Goal: Complete application form

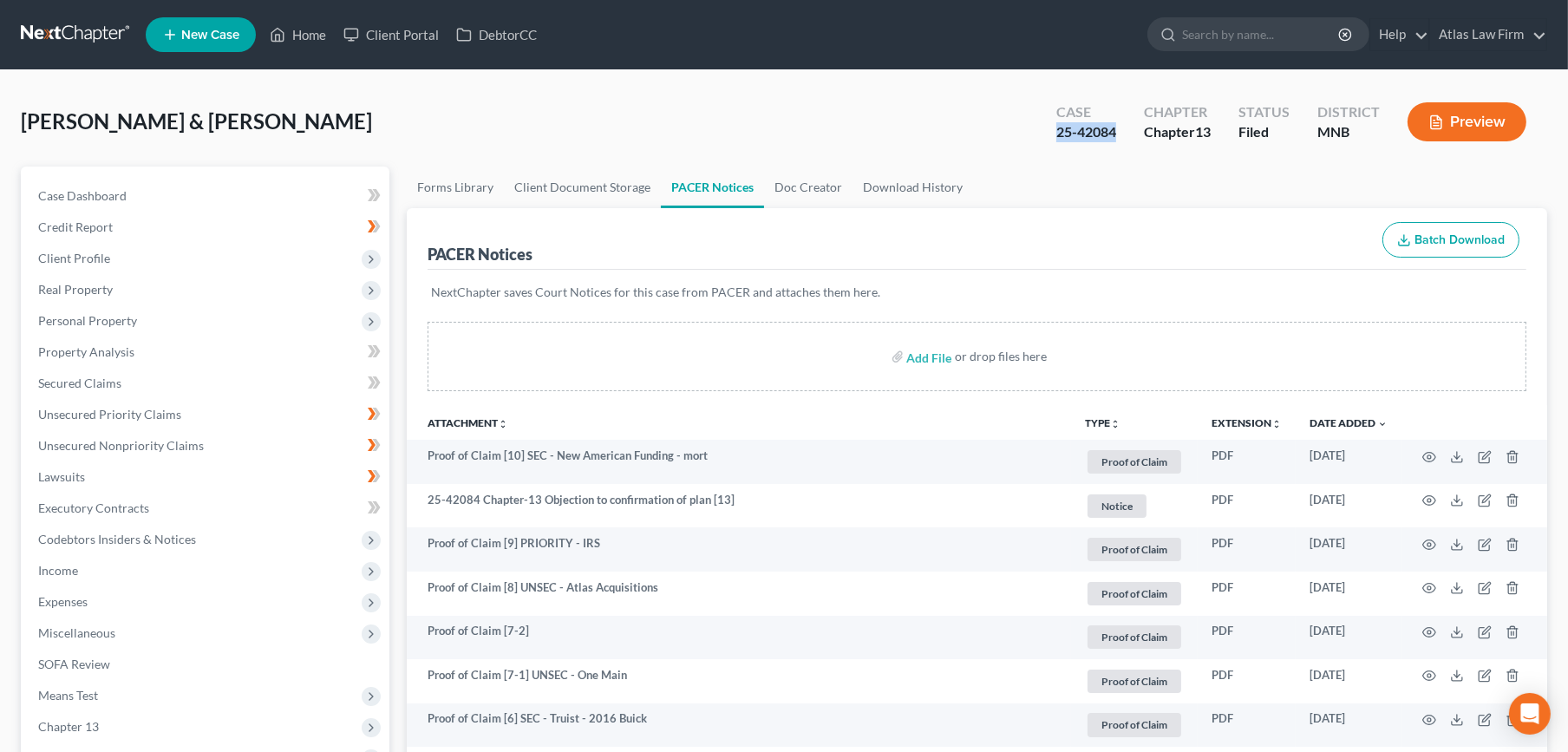
click at [96, 40] on link at bounding box center [77, 34] width 111 height 31
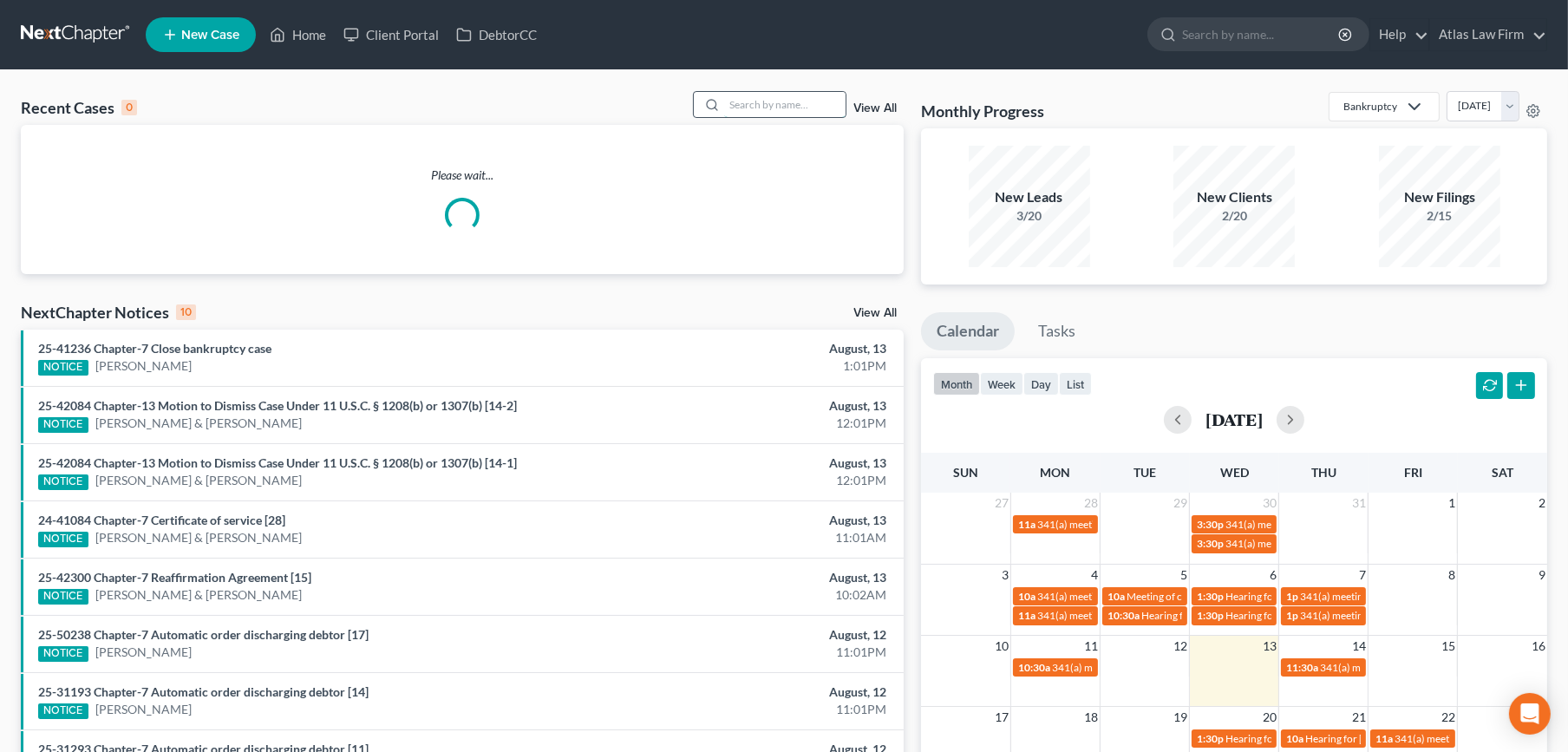
click at [755, 111] on input "search" at bounding box center [785, 104] width 121 height 26
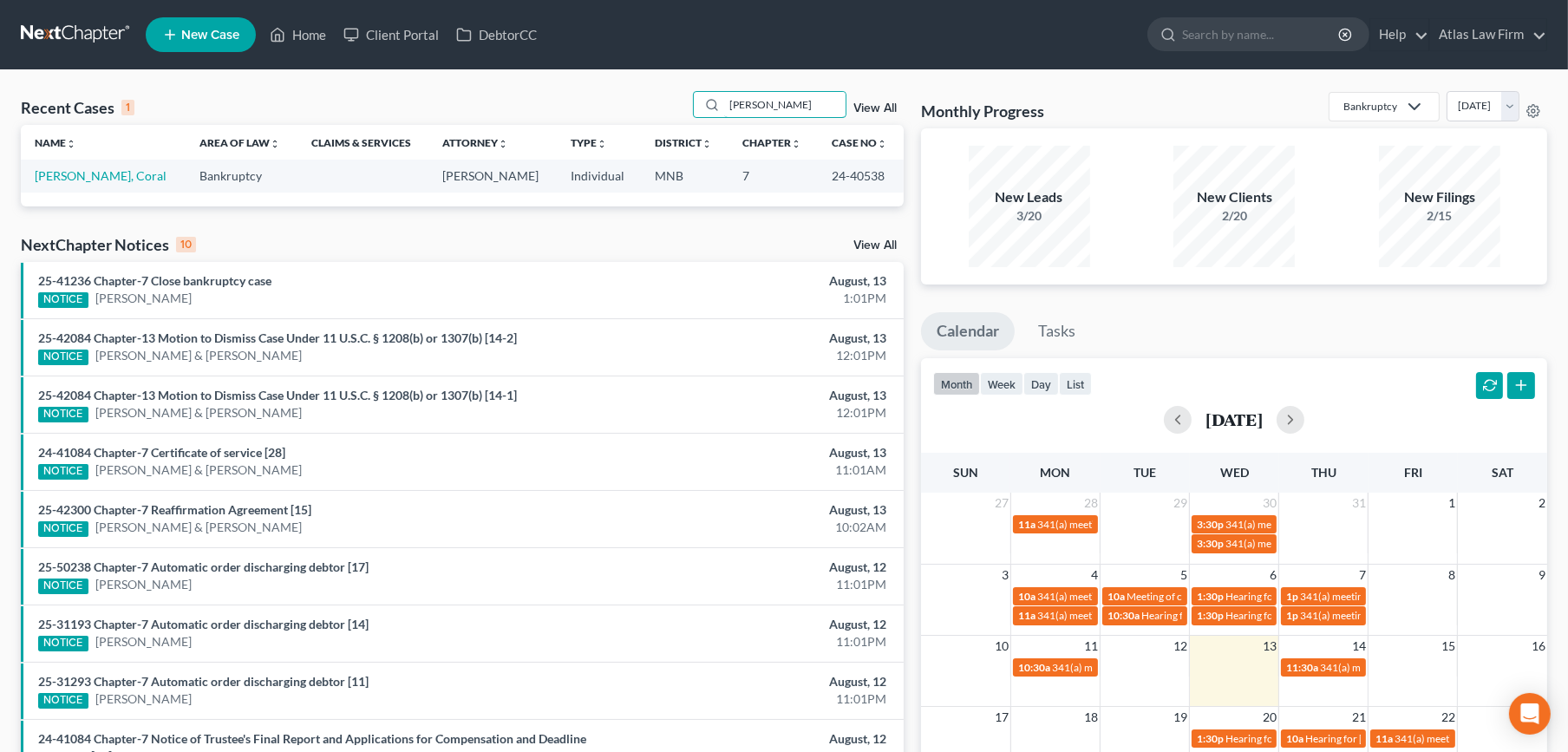
type input "barden"
drag, startPoint x: 883, startPoint y: 181, endPoint x: 818, endPoint y: 188, distance: 65.4
click at [818, 188] on td "24-40538" at bounding box center [861, 175] width 86 height 32
copy td "24-40538"
click at [78, 182] on link "Barden, Coral" at bounding box center [100, 175] width 132 height 15
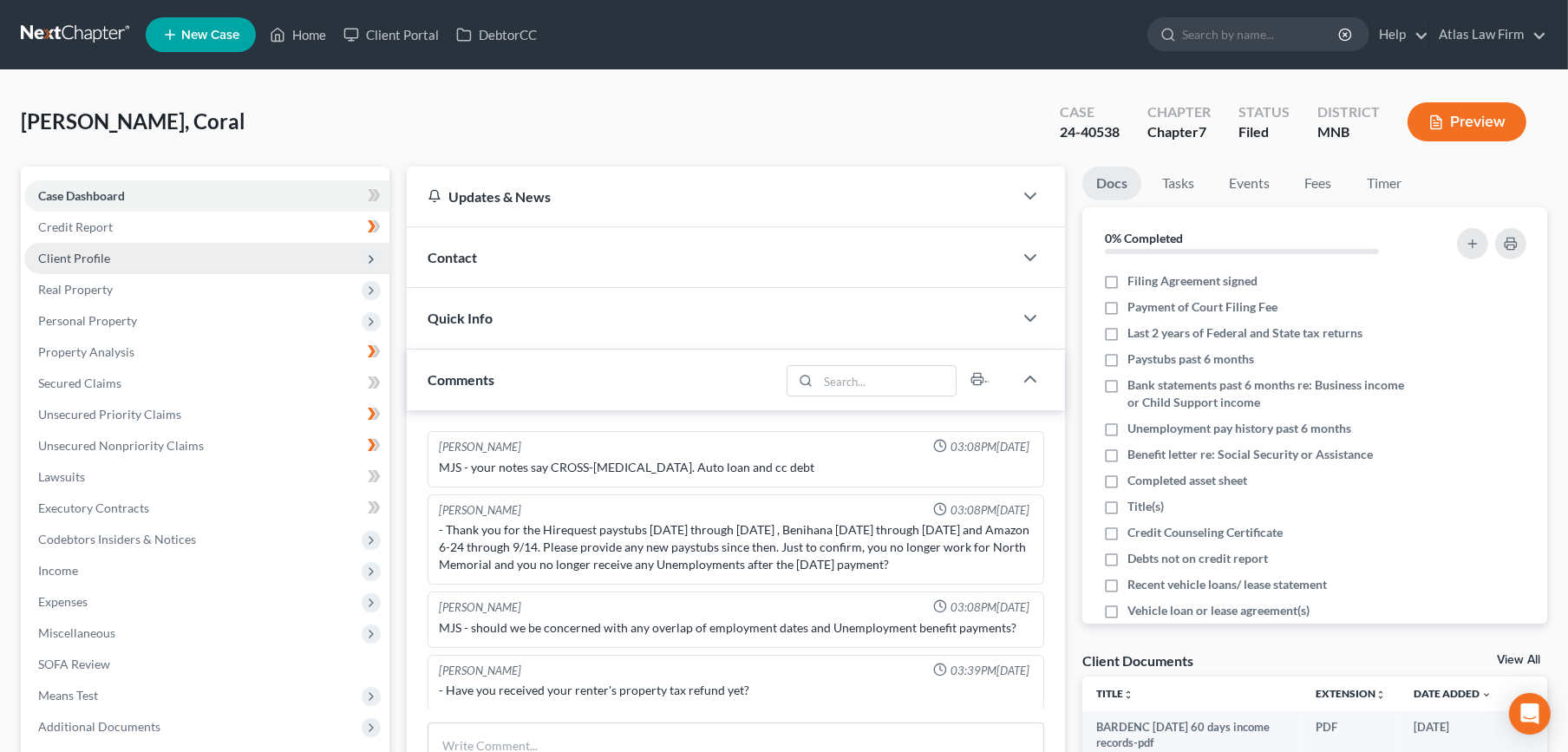
scroll to position [429, 0]
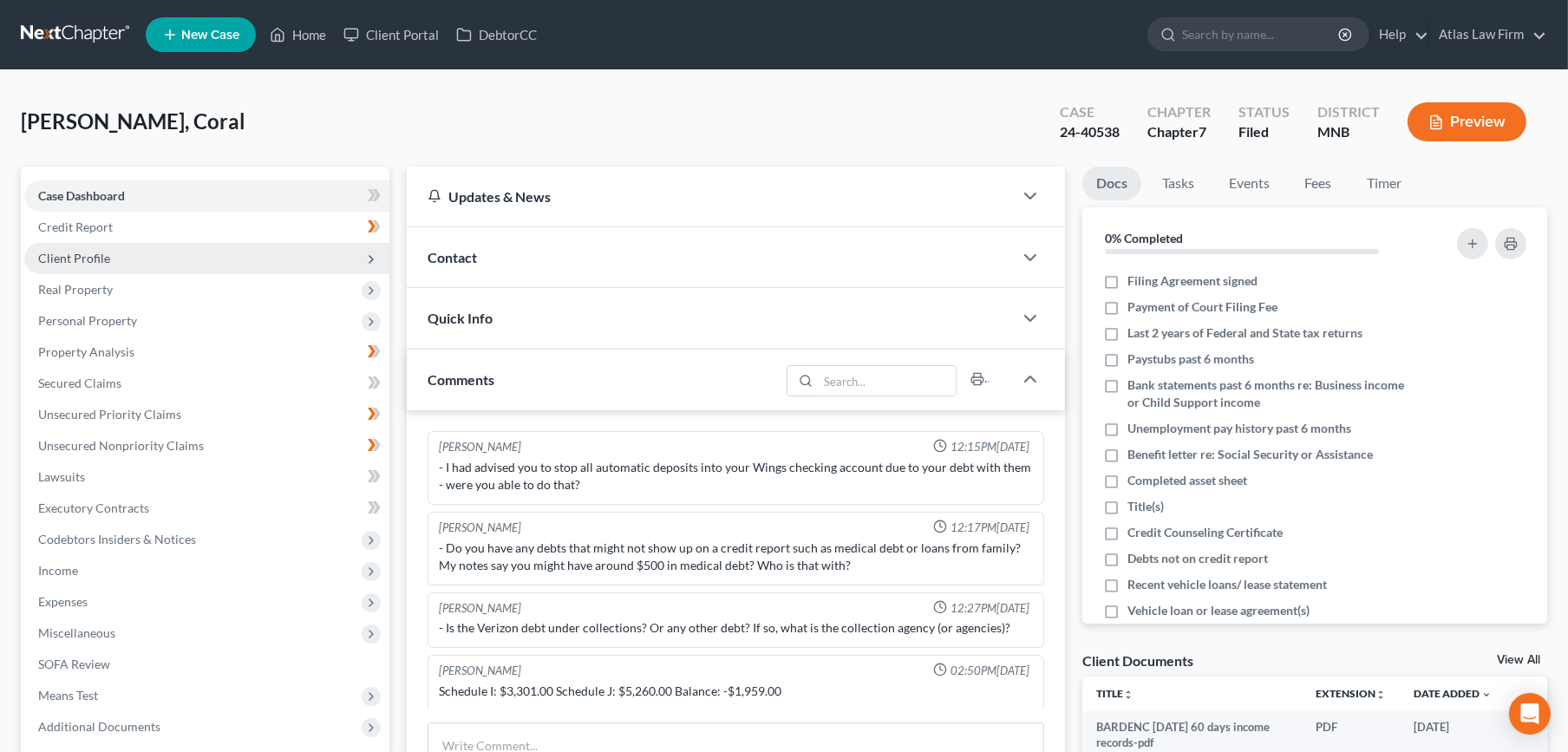
click at [90, 270] on span "Client Profile" at bounding box center [207, 258] width 365 height 31
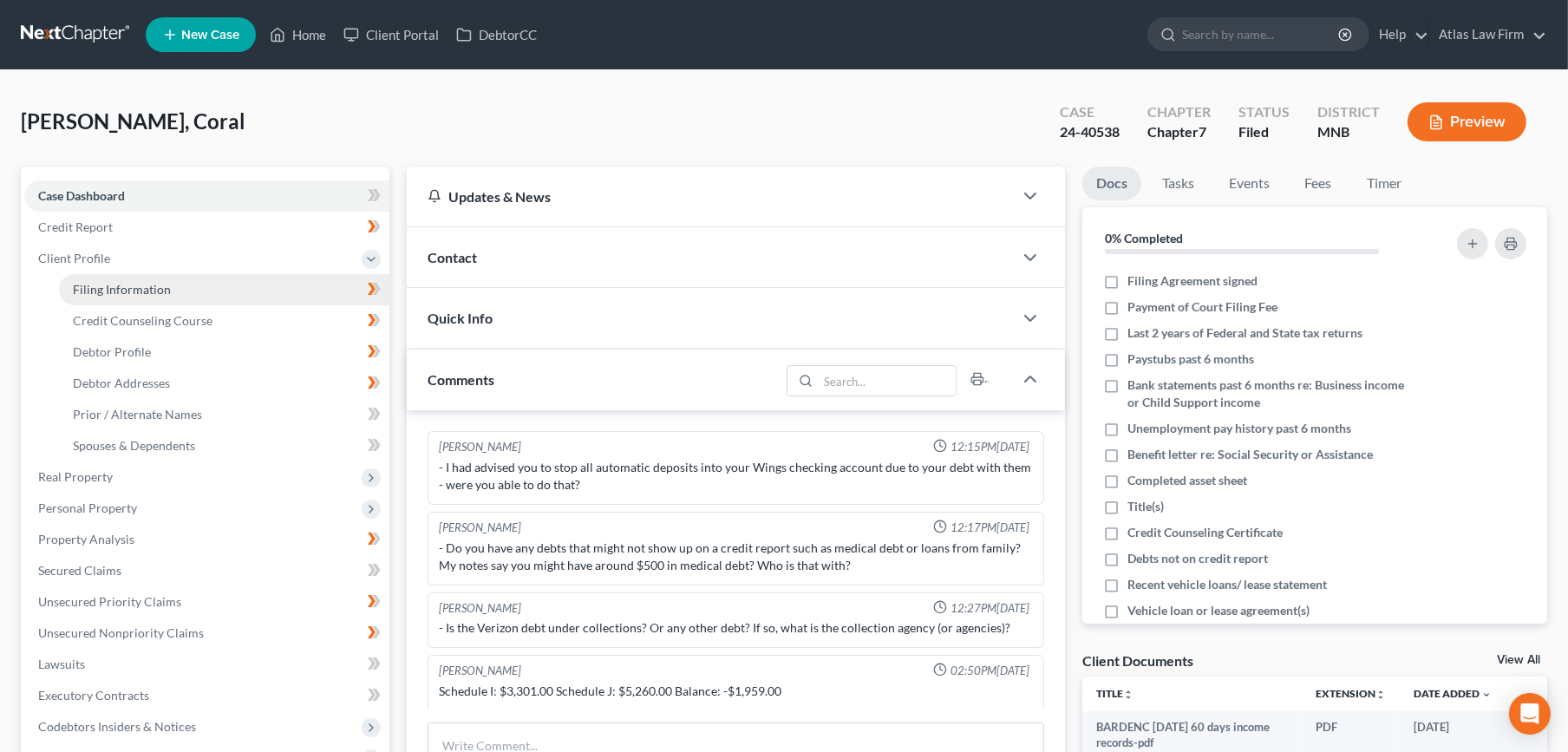
click at [102, 299] on link "Filing Information" at bounding box center [224, 289] width 331 height 31
select select "1"
select select "0"
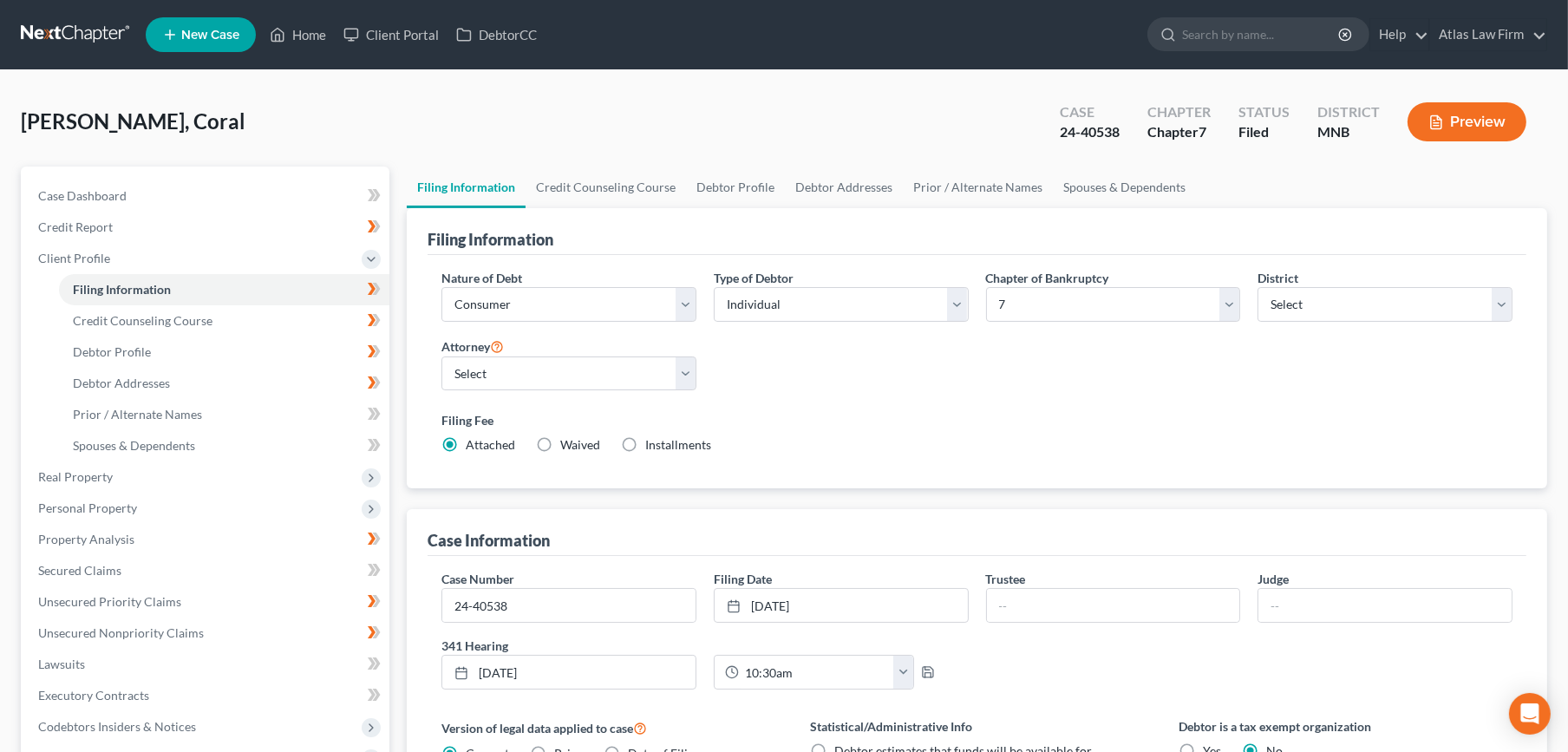
click at [1459, 108] on button "Preview" at bounding box center [1467, 121] width 119 height 39
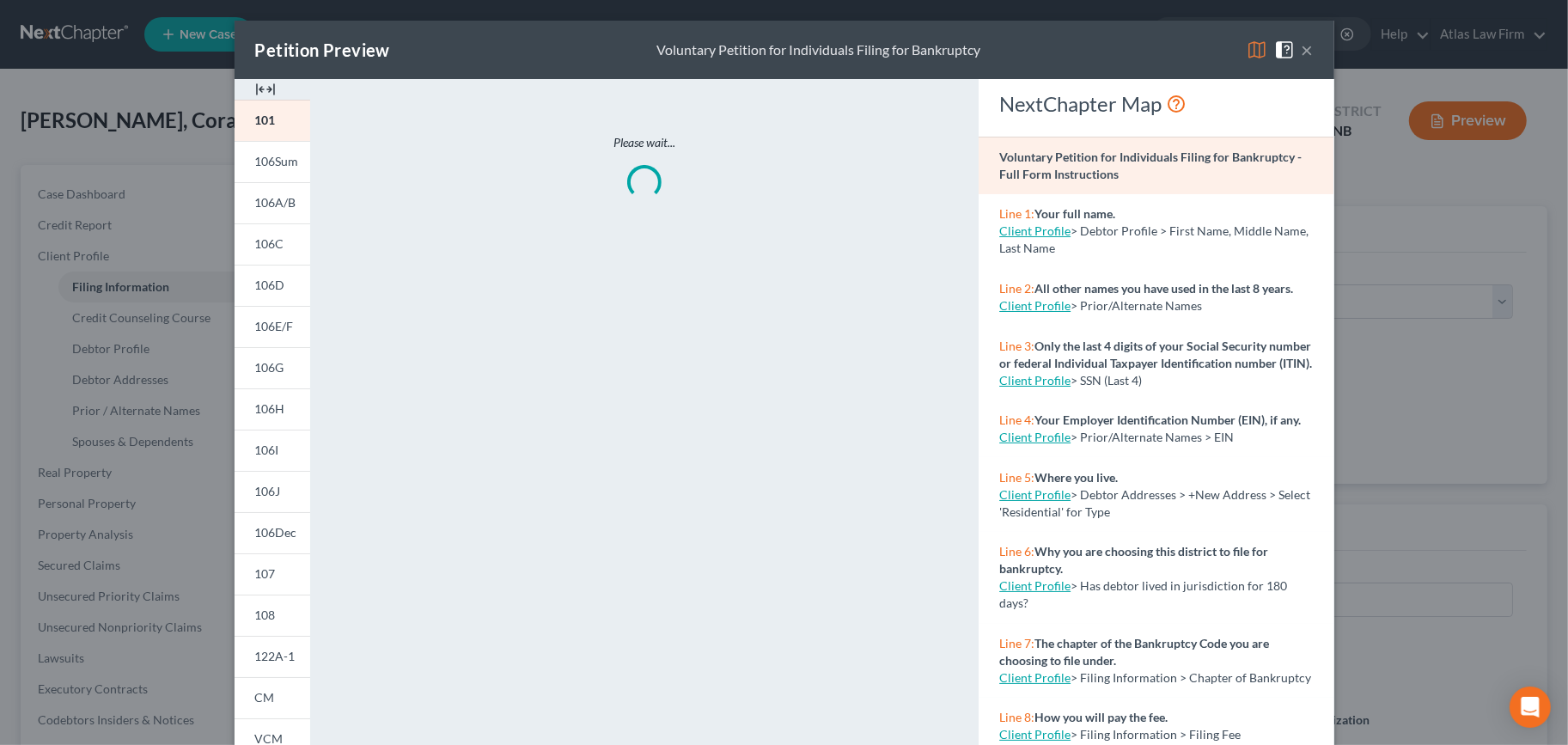
click at [1247, 53] on img at bounding box center [1257, 50] width 21 height 21
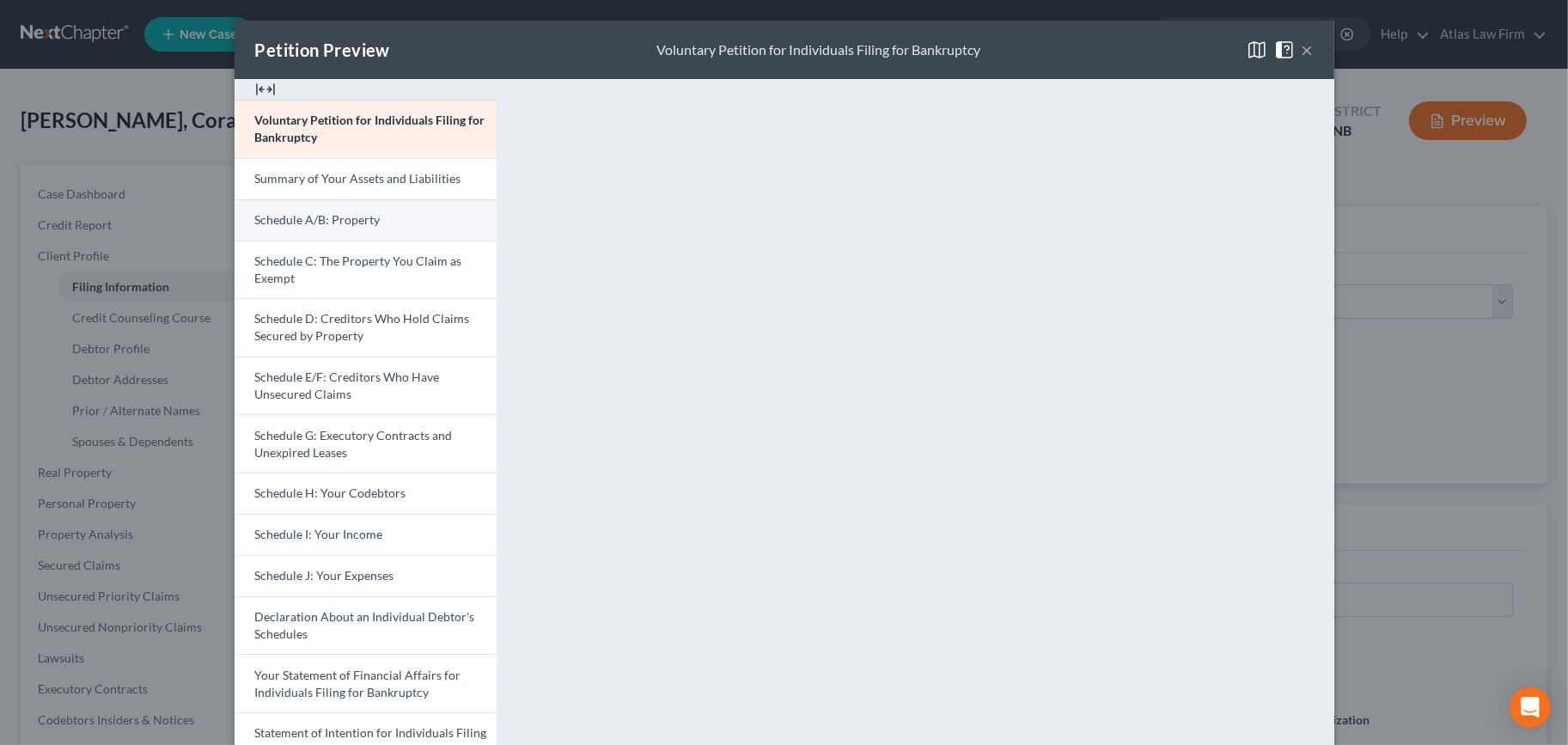
click at [358, 219] on span "Schedule A/B: Property" at bounding box center [318, 219] width 126 height 15
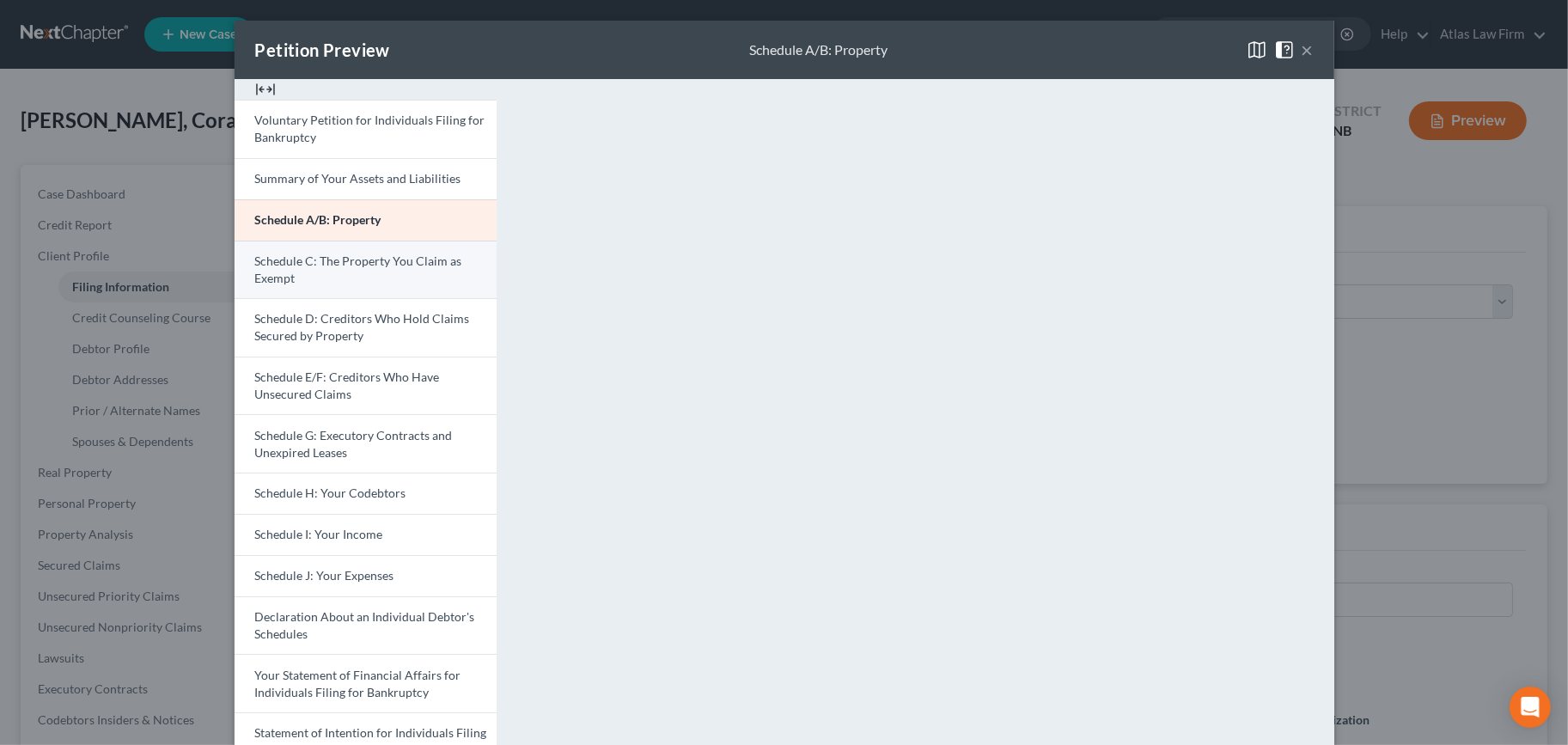
click at [282, 251] on link "Schedule C: The Property You Claim as Exempt" at bounding box center [365, 269] width 262 height 58
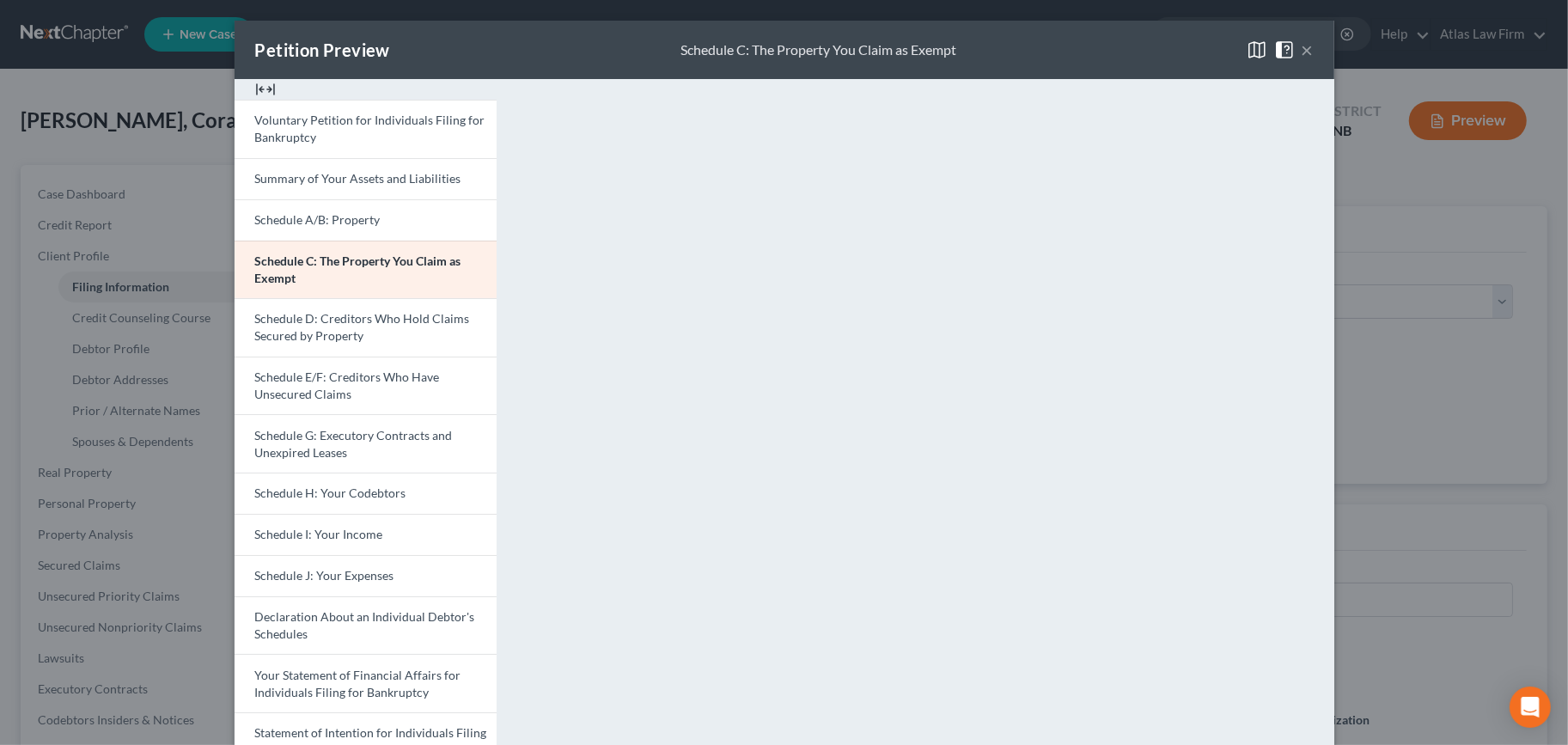
drag, startPoint x: 1300, startPoint y: 44, endPoint x: 1296, endPoint y: 64, distance: 20.4
click at [1301, 44] on button "×" at bounding box center [1307, 50] width 12 height 21
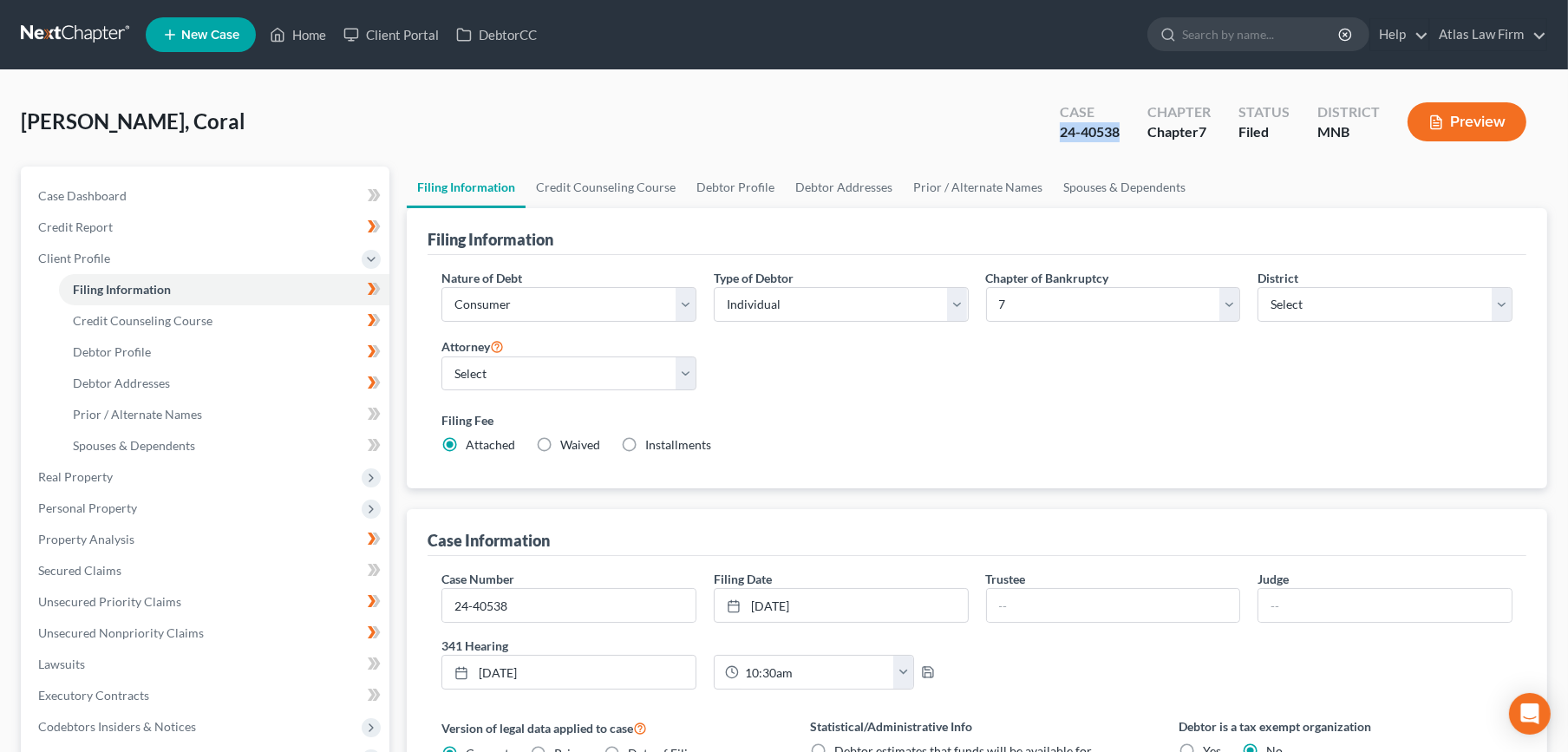
drag, startPoint x: 1109, startPoint y: 139, endPoint x: 1057, endPoint y: 138, distance: 52.0
click at [1057, 138] on div "Case 24-40538" at bounding box center [1090, 123] width 88 height 51
copy div "24-40538"
